Goal: Information Seeking & Learning: Learn about a topic

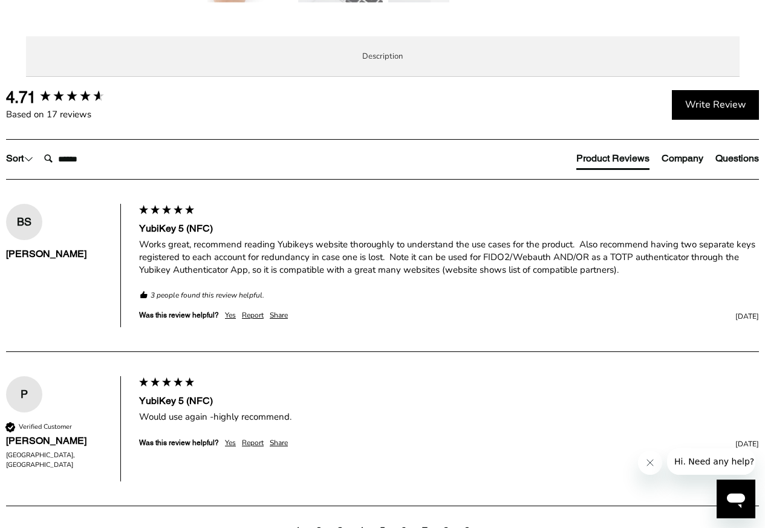
scroll to position [726, 0]
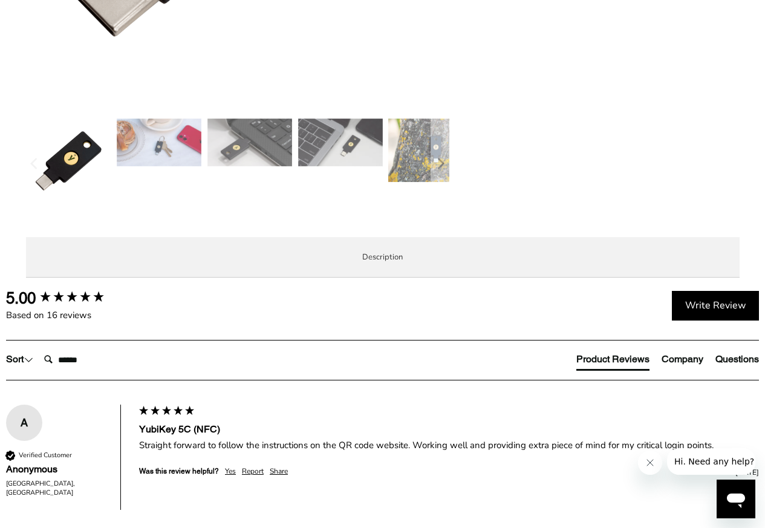
scroll to position [726, 0]
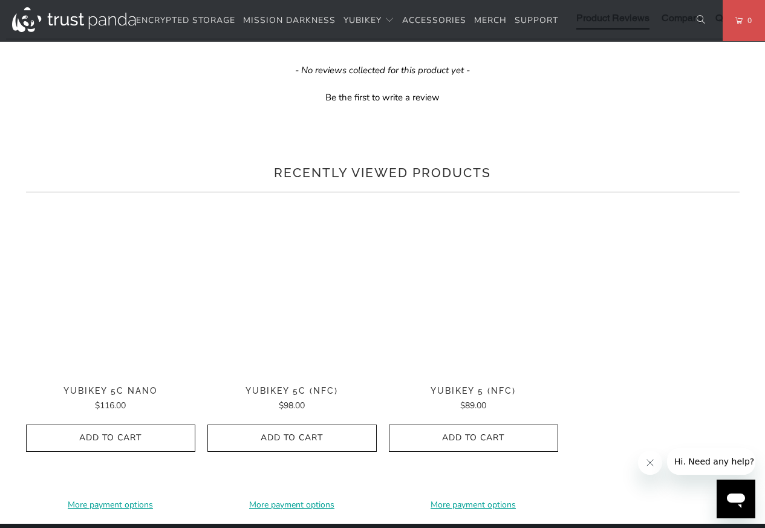
scroll to position [799, 0]
